Goal: Transaction & Acquisition: Obtain resource

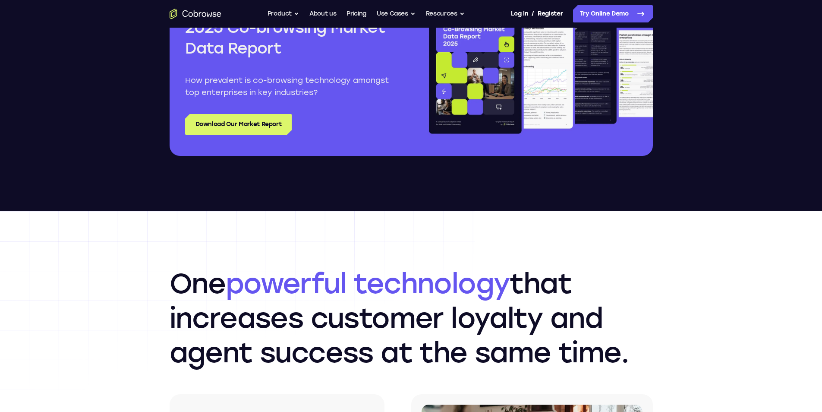
scroll to position [1078, 0]
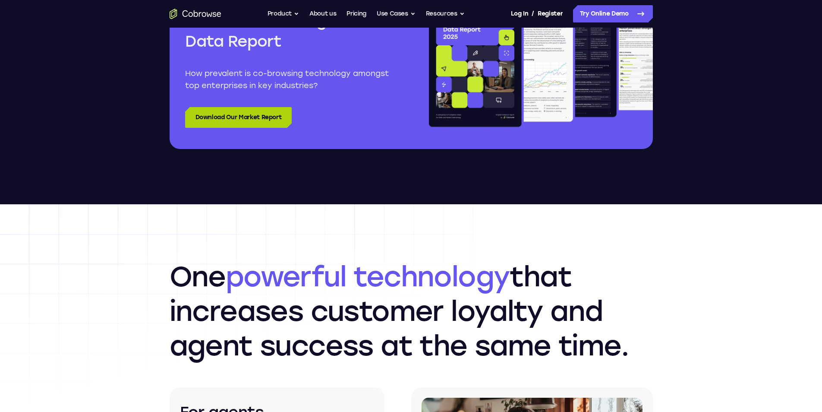
click at [230, 117] on link "Download Our Market Report" at bounding box center [238, 117] width 107 height 21
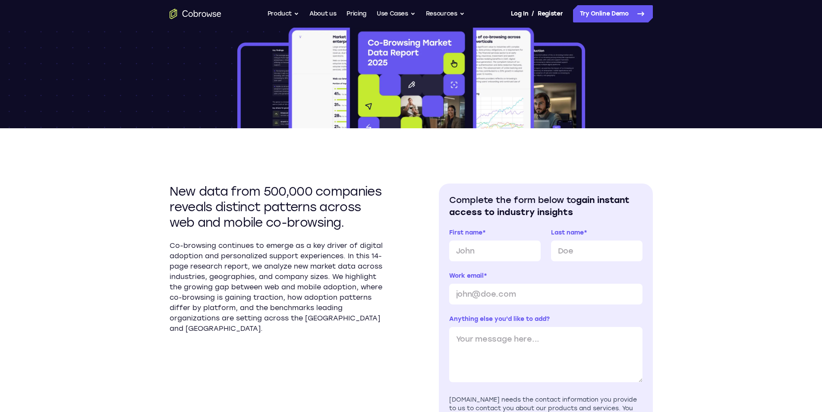
scroll to position [129, 0]
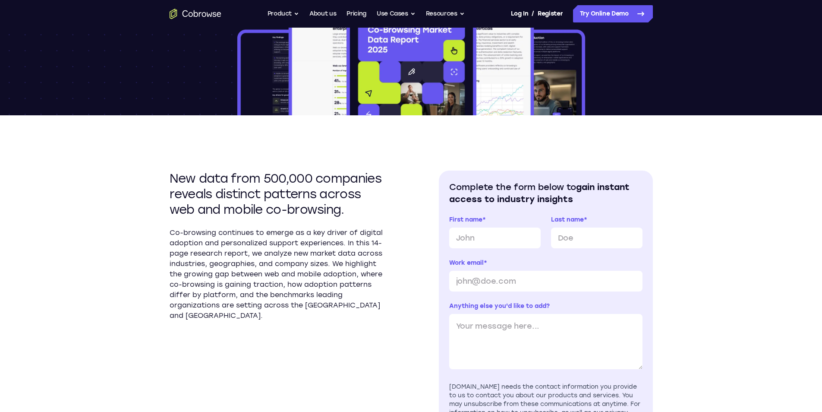
click at [305, 87] on img at bounding box center [411, 60] width 351 height 110
click at [443, 99] on img at bounding box center [411, 60] width 351 height 110
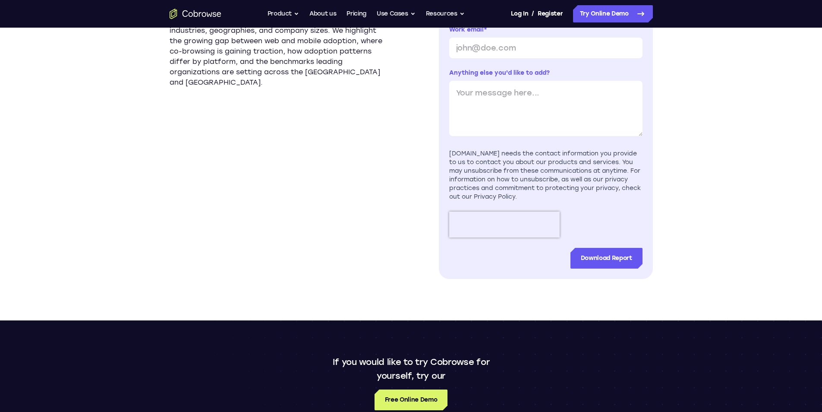
scroll to position [388, 0]
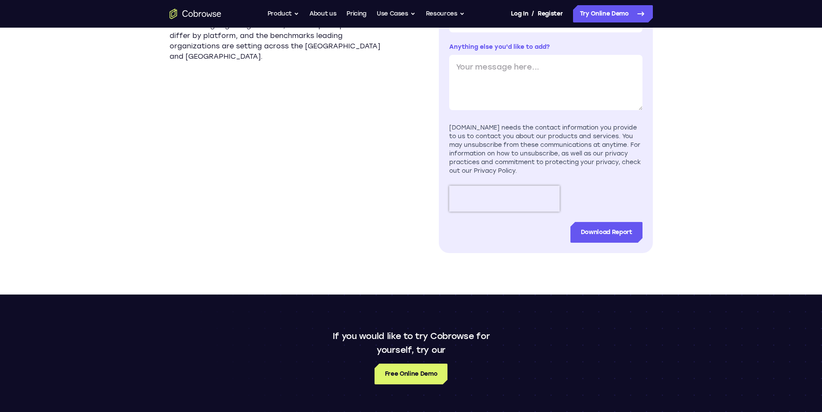
click at [267, 155] on section "New data from 500,000 companies reveals distinct patterns across web and mobile…" at bounding box center [277, 82] width 214 height 341
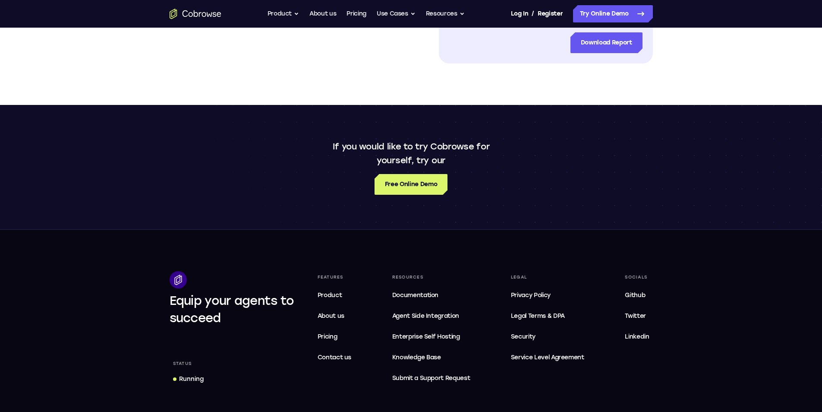
scroll to position [604, 0]
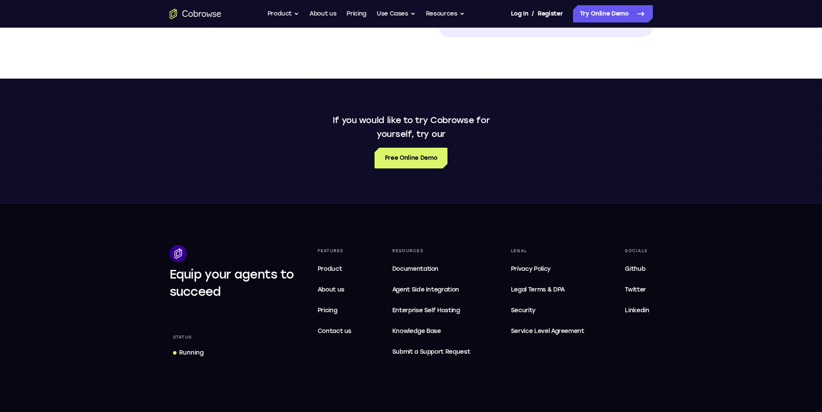
click at [305, 118] on div "If you would like to try Cobrowse for yourself, try our Free Online Demo" at bounding box center [411, 140] width 552 height 55
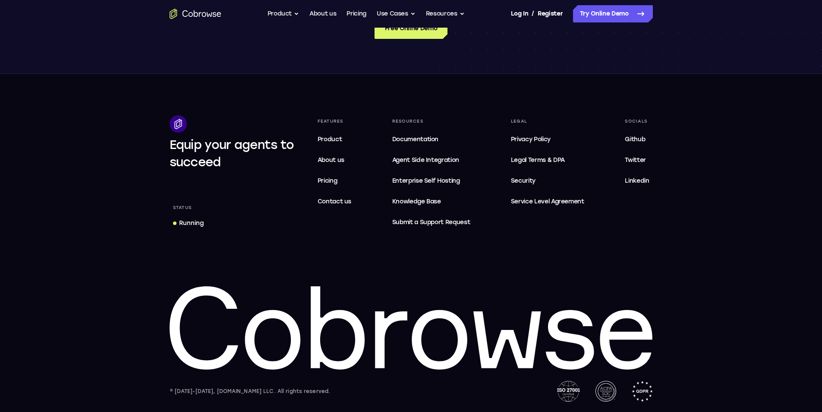
click at [586, 98] on footer "Equip your agents to succeed Status Running Features Product About us Pricing C…" at bounding box center [411, 243] width 822 height 338
